Goal: Book appointment/travel/reservation

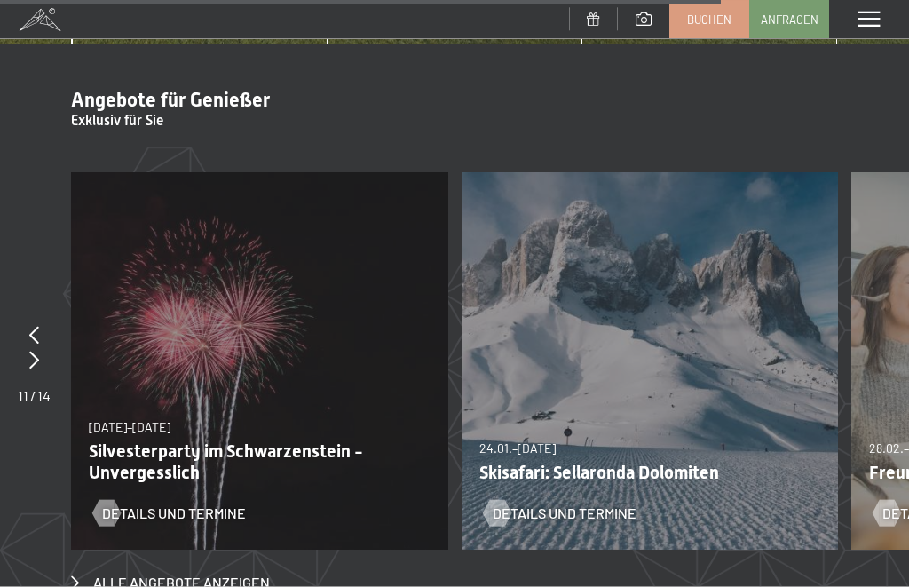
scroll to position [6002, 0]
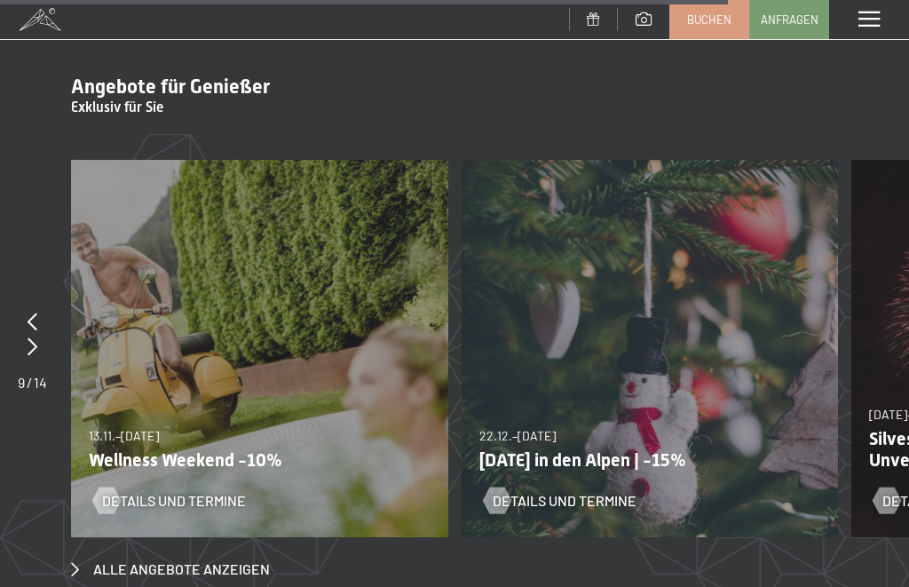
click at [241, 559] on span "Alle Angebote anzeigen" at bounding box center [181, 569] width 177 height 20
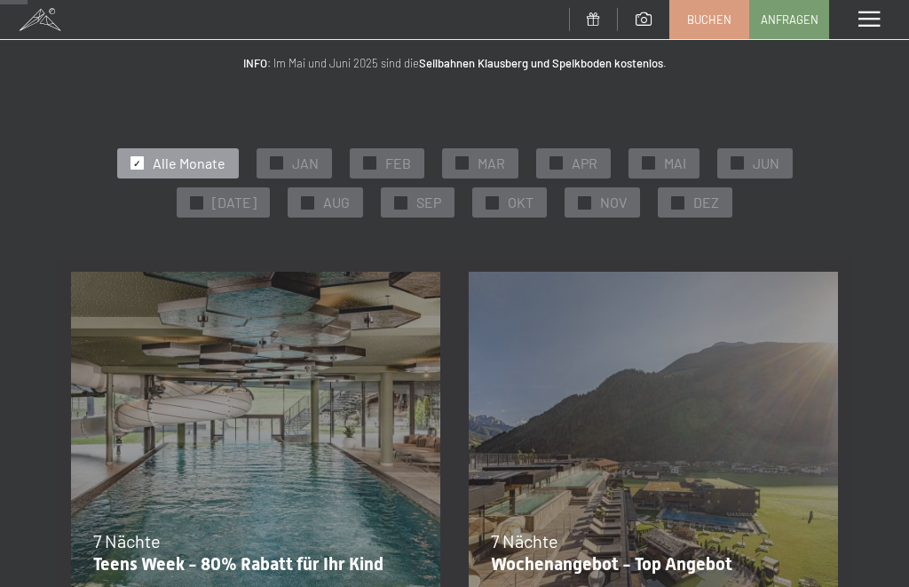
click at [398, 200] on span "✓" at bounding box center [401, 202] width 7 height 12
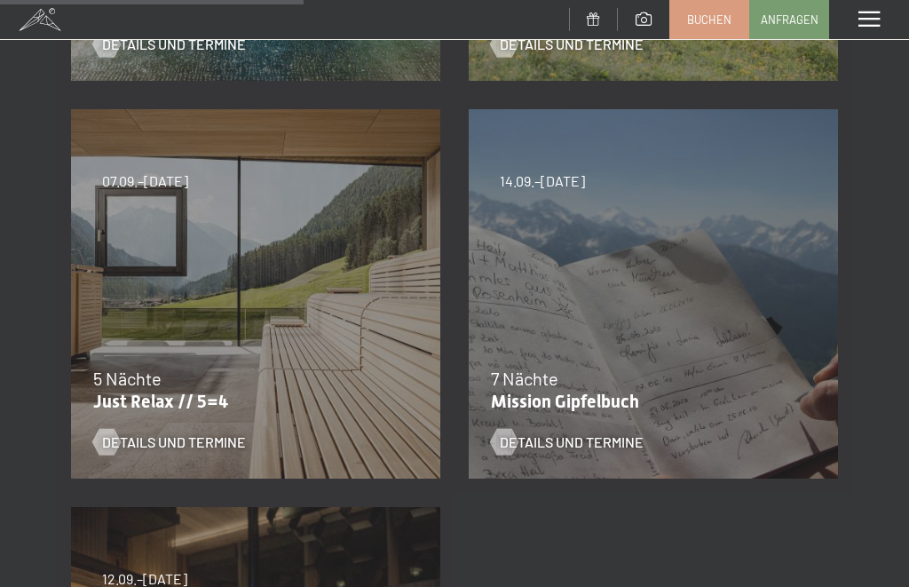
scroll to position [671, 0]
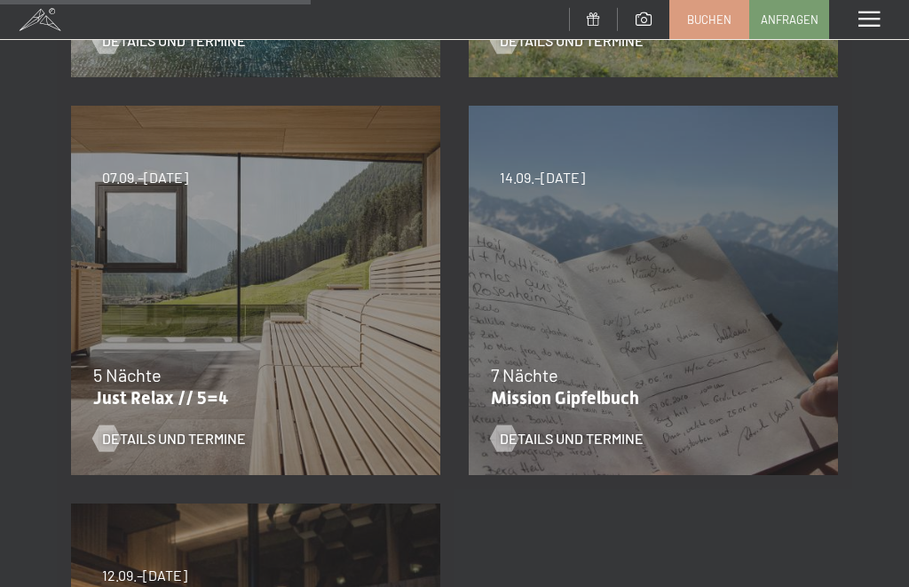
click at [229, 436] on span "Details und Termine" at bounding box center [174, 439] width 144 height 20
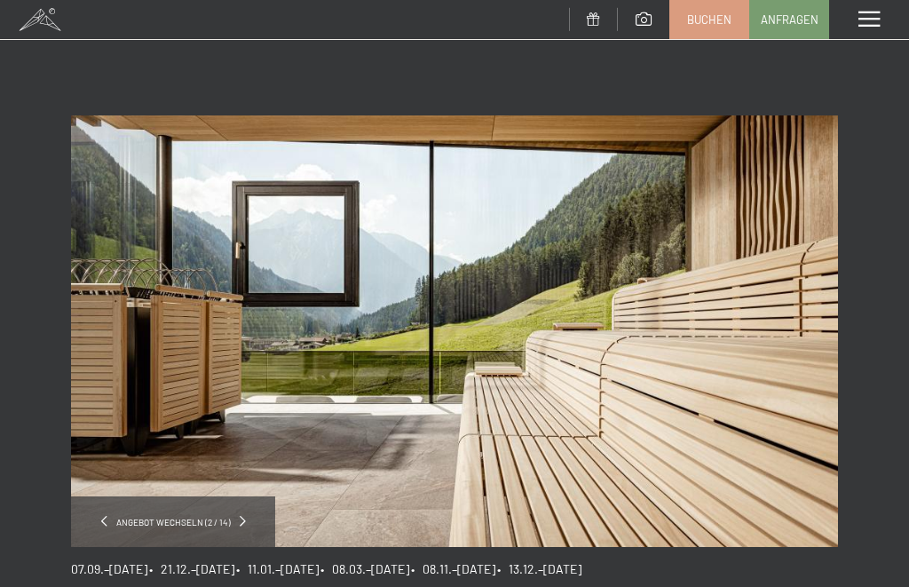
click at [106, 516] on span at bounding box center [104, 521] width 6 height 11
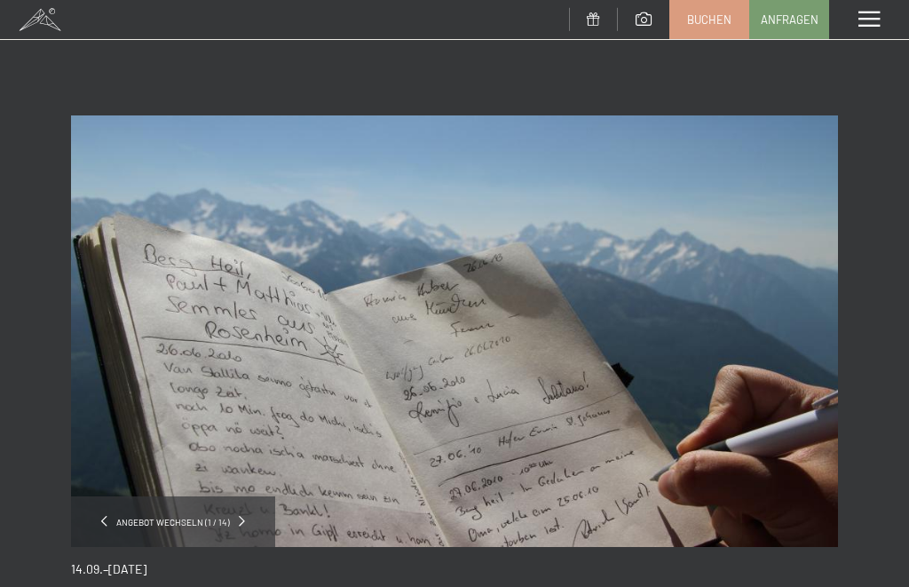
click at [878, 16] on span at bounding box center [868, 20] width 21 height 16
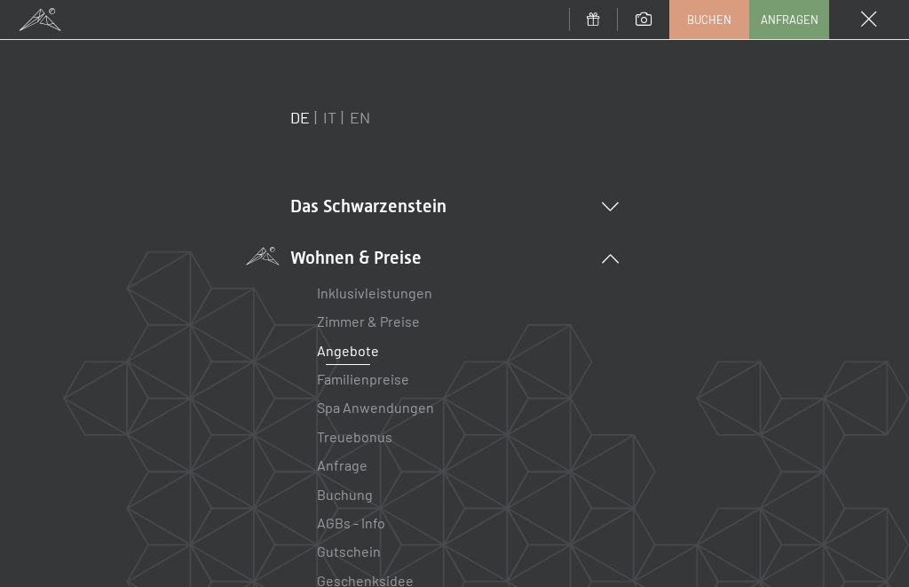
click at [363, 353] on link "Angebote" at bounding box center [348, 350] width 62 height 17
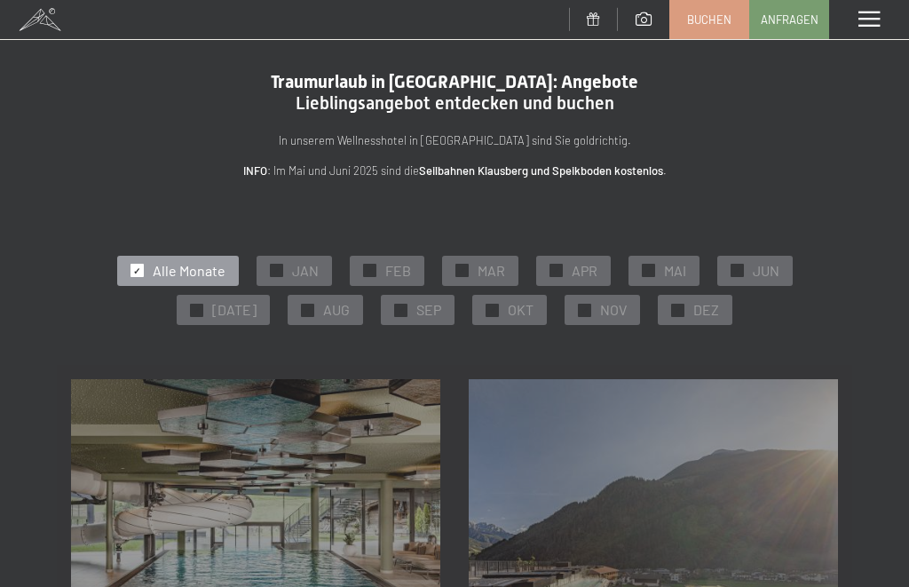
click at [395, 309] on div at bounding box center [400, 309] width 13 height 13
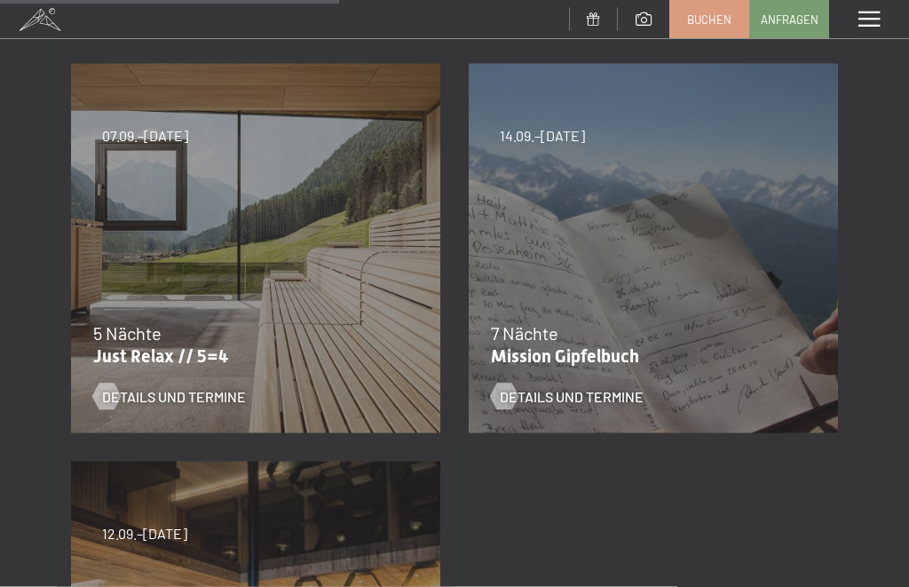
scroll to position [706, 0]
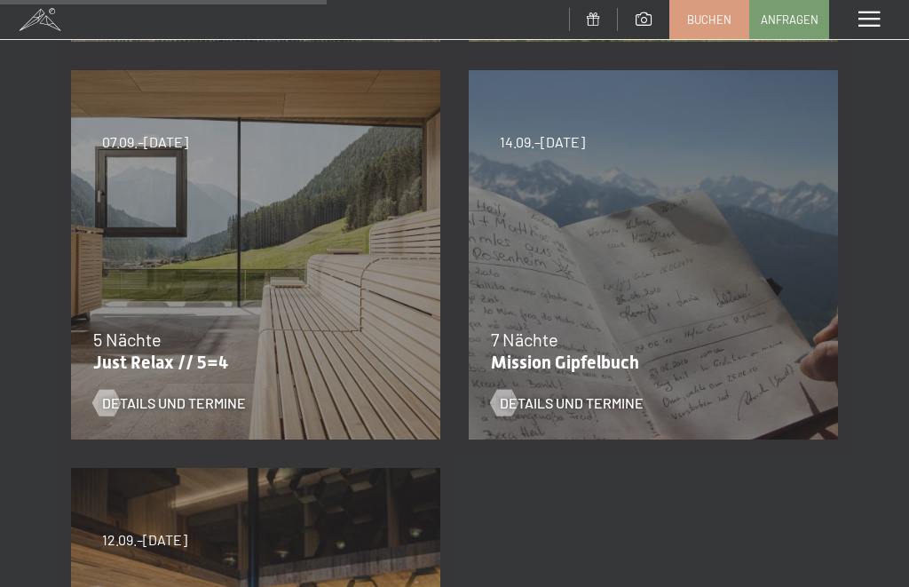
click at [241, 360] on p "Just Relax // 5=4" at bounding box center [251, 361] width 316 height 21
click at [232, 400] on span "Details und Termine" at bounding box center [174, 403] width 144 height 20
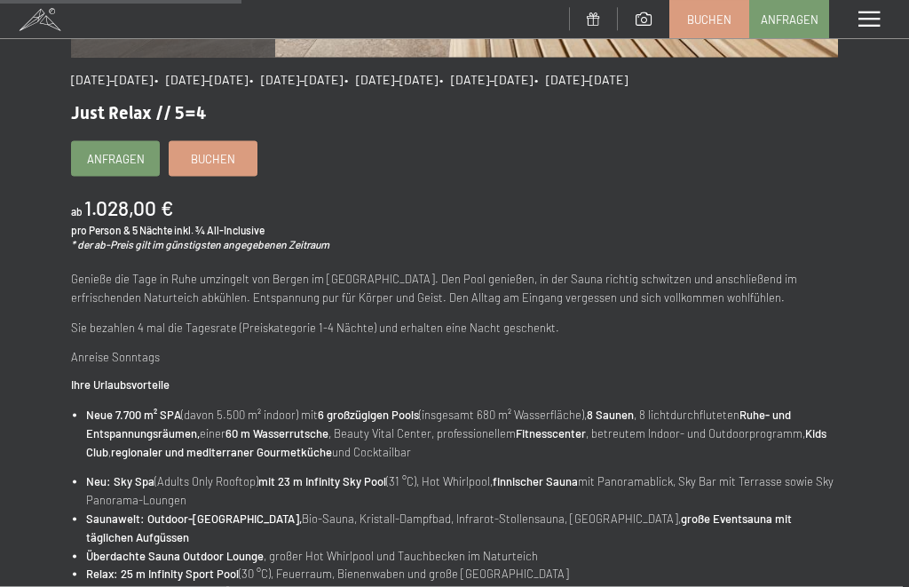
scroll to position [490, 0]
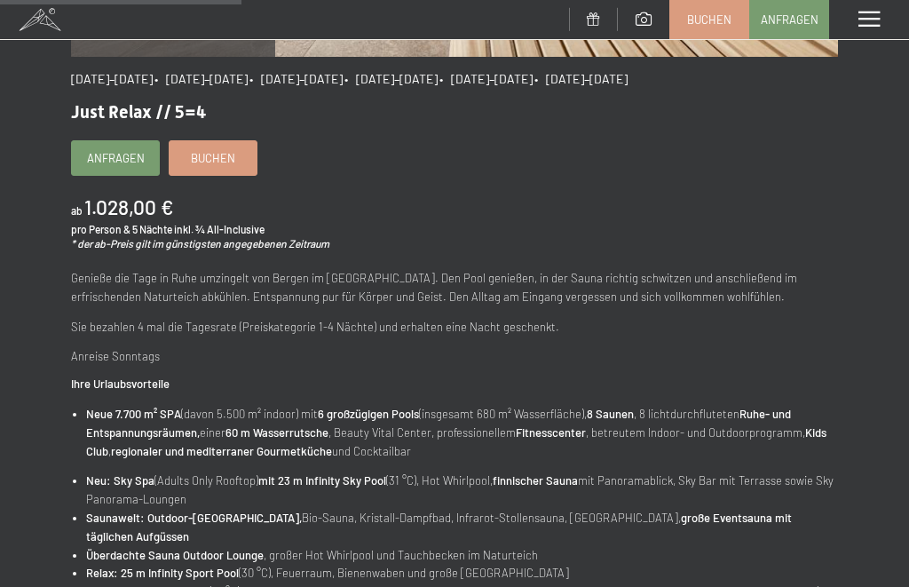
click at [116, 160] on span "Anfragen" at bounding box center [116, 158] width 58 height 16
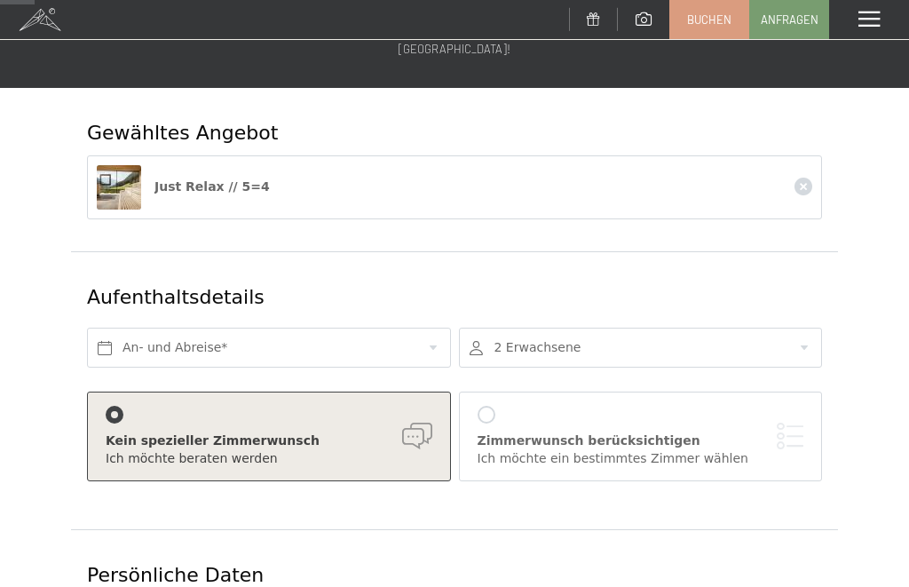
scroll to position [91, 0]
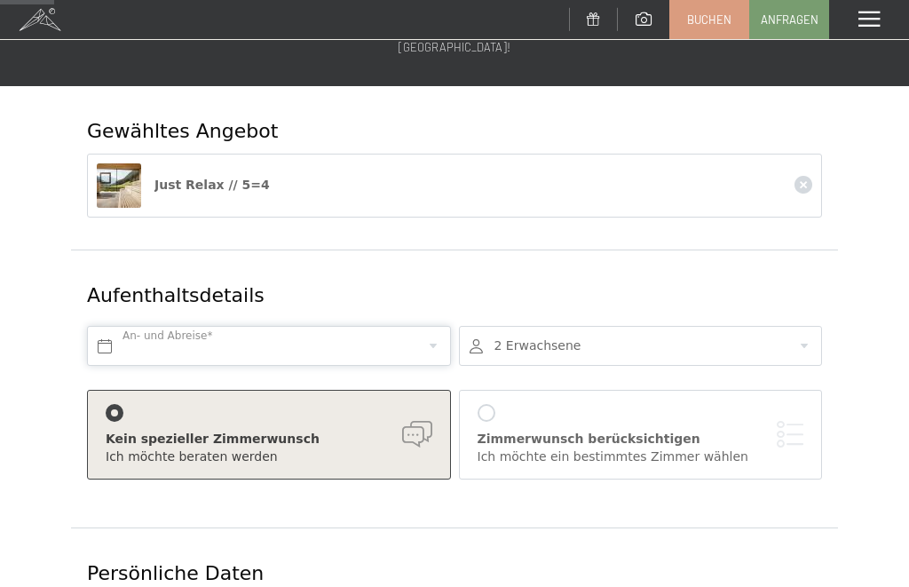
click at [428, 327] on input "text" at bounding box center [269, 346] width 364 height 40
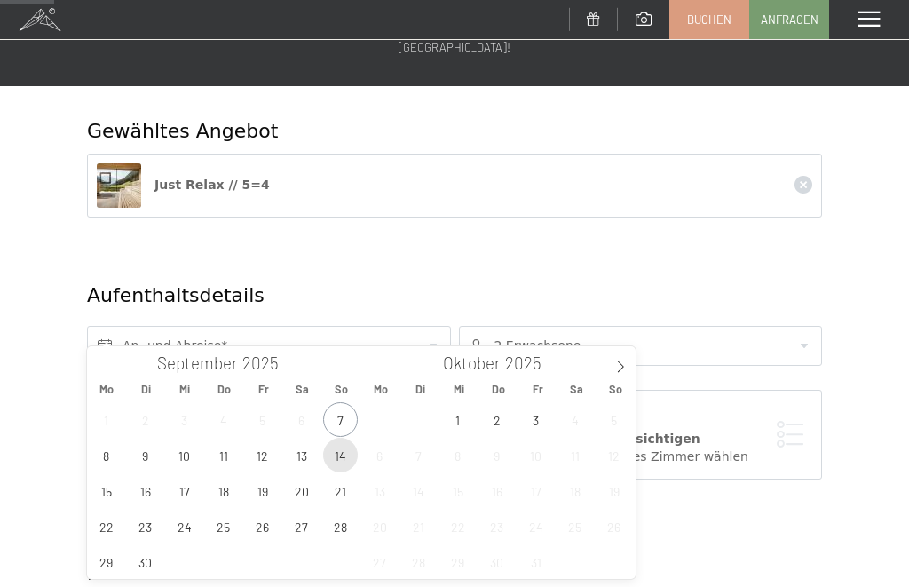
click at [342, 454] on span "14" at bounding box center [340, 454] width 35 height 35
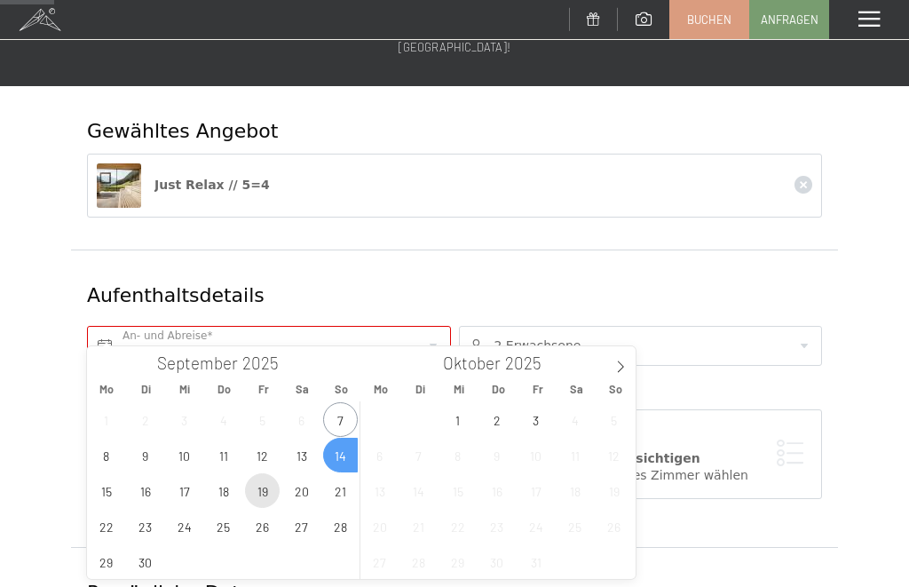
click at [268, 490] on span "19" at bounding box center [262, 490] width 35 height 35
type input "So. [DATE] - [DATE]"
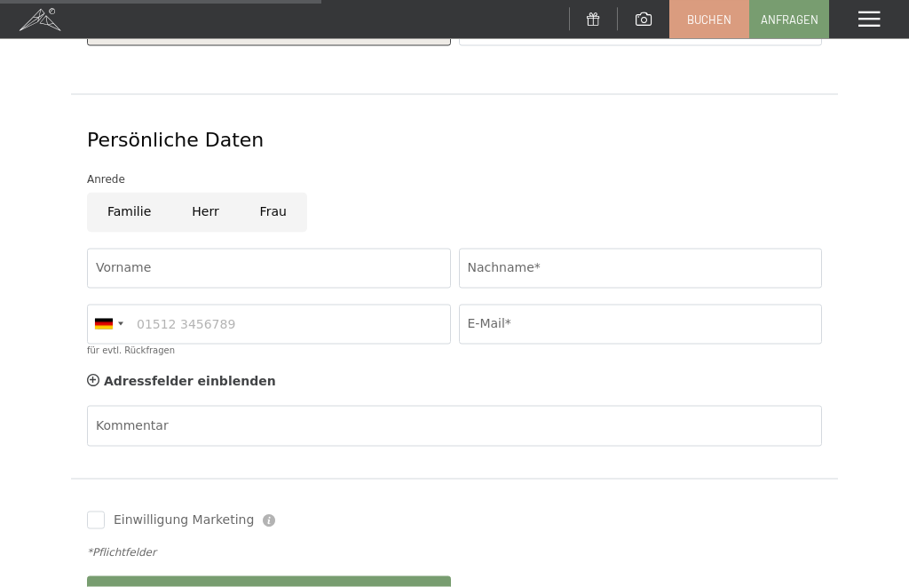
scroll to position [544, 0]
click at [409, 248] on input "Vorname" at bounding box center [269, 268] width 364 height 40
click at [200, 193] on input "Herr" at bounding box center [204, 212] width 67 height 40
radio input "true"
click at [382, 258] on input "Vorname" at bounding box center [269, 268] width 364 height 40
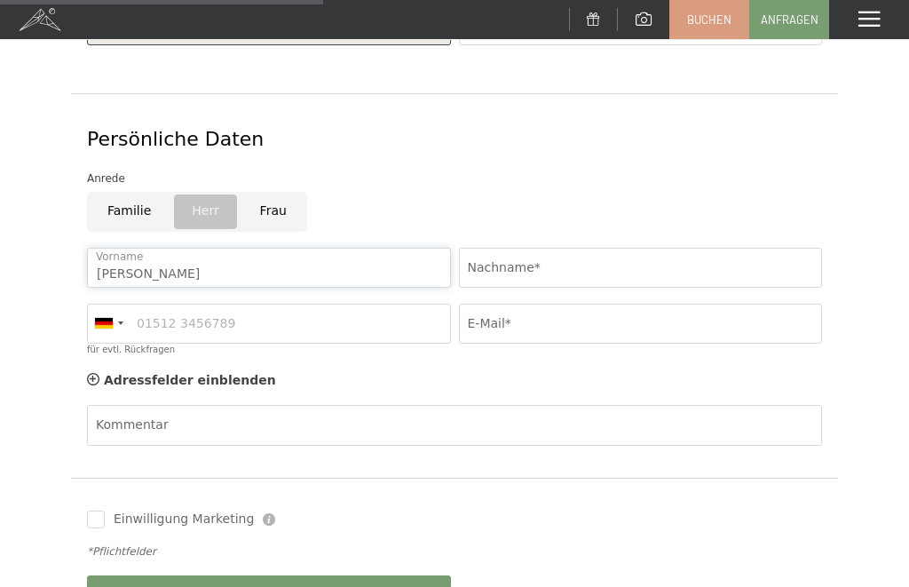
type input "[PERSON_NAME]"
click at [631, 248] on input "Nachname*" at bounding box center [641, 268] width 364 height 40
type input "Wellhäußer"
click at [624, 303] on input "E-Mail*" at bounding box center [641, 323] width 364 height 40
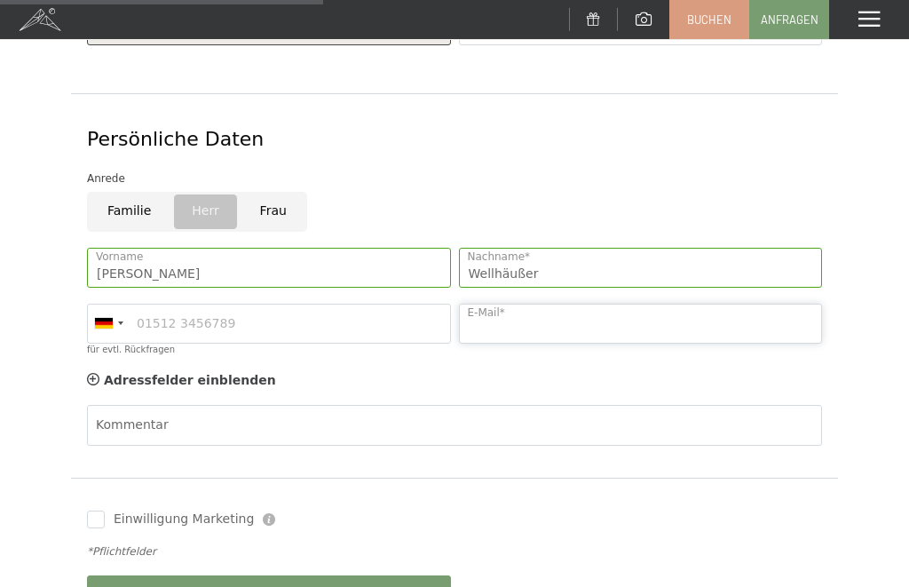
type input "t"
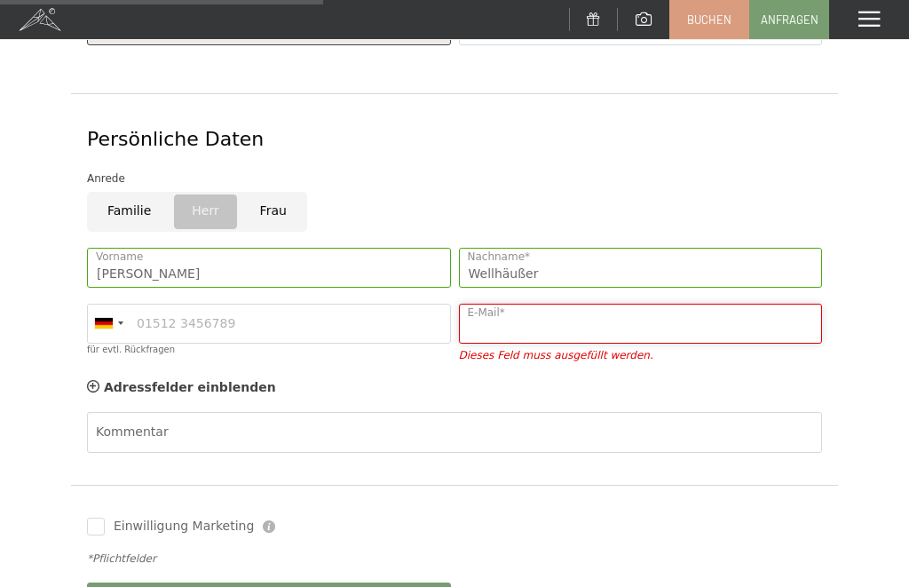
type input "[EMAIL_ADDRESS][DOMAIN_NAME]"
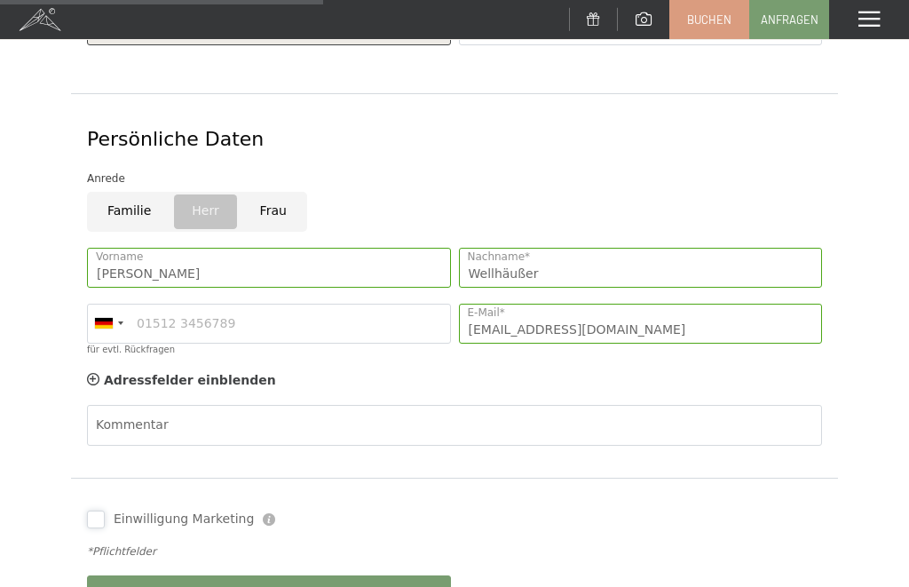
click at [97, 510] on input "Einwilligung Marketing" at bounding box center [96, 519] width 18 height 18
checkbox input "true"
click at [394, 575] on button "Absenden" at bounding box center [269, 595] width 364 height 40
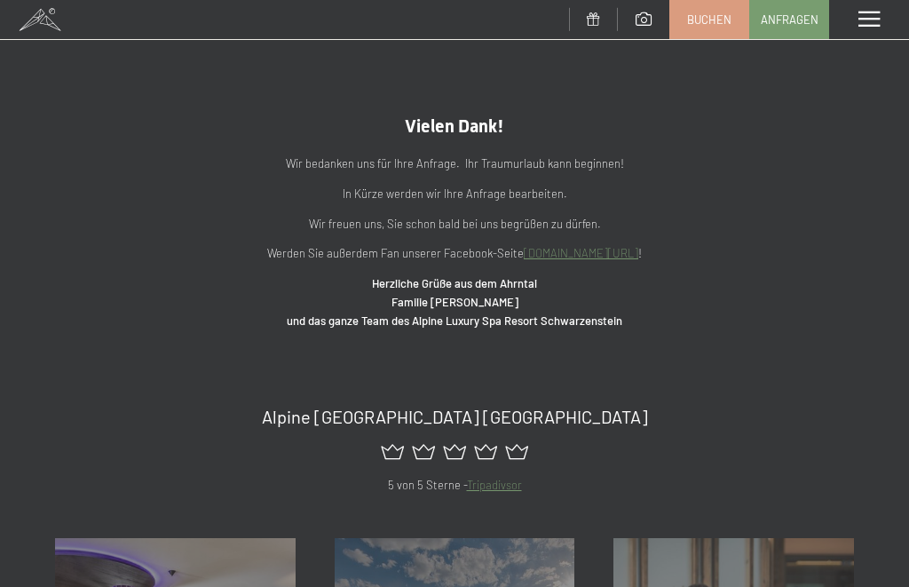
click at [866, 18] on span at bounding box center [868, 20] width 21 height 16
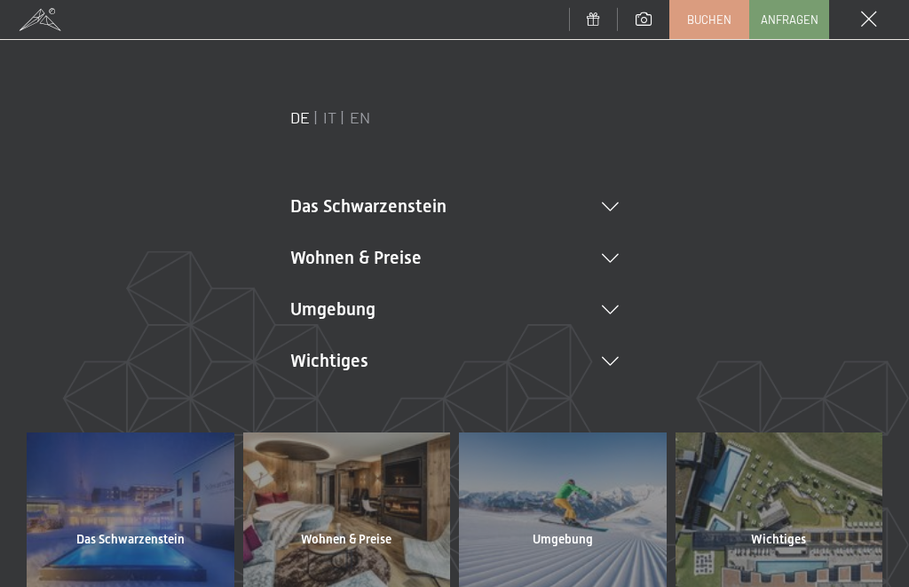
click at [616, 302] on li "Umgebung Das Ahrntal Ski & Winter Skifahren Skischule Wandern & Sommer Wandern …" at bounding box center [454, 308] width 328 height 25
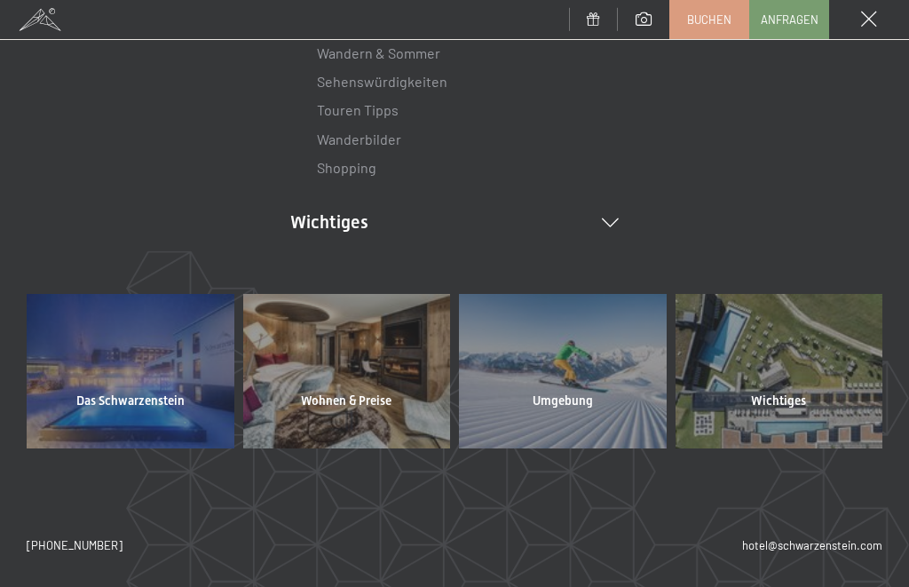
scroll to position [348, 0]
click at [859, 24] on div "Menü" at bounding box center [869, 19] width 80 height 39
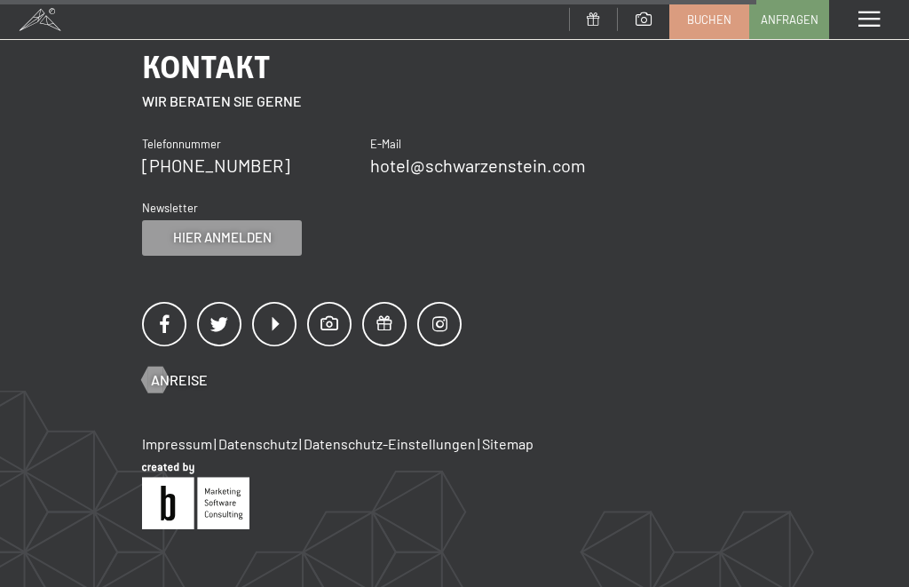
scroll to position [787, 0]
click at [185, 434] on link "Impressum" at bounding box center [177, 442] width 70 height 17
